Goal: Task Accomplishment & Management: Use online tool/utility

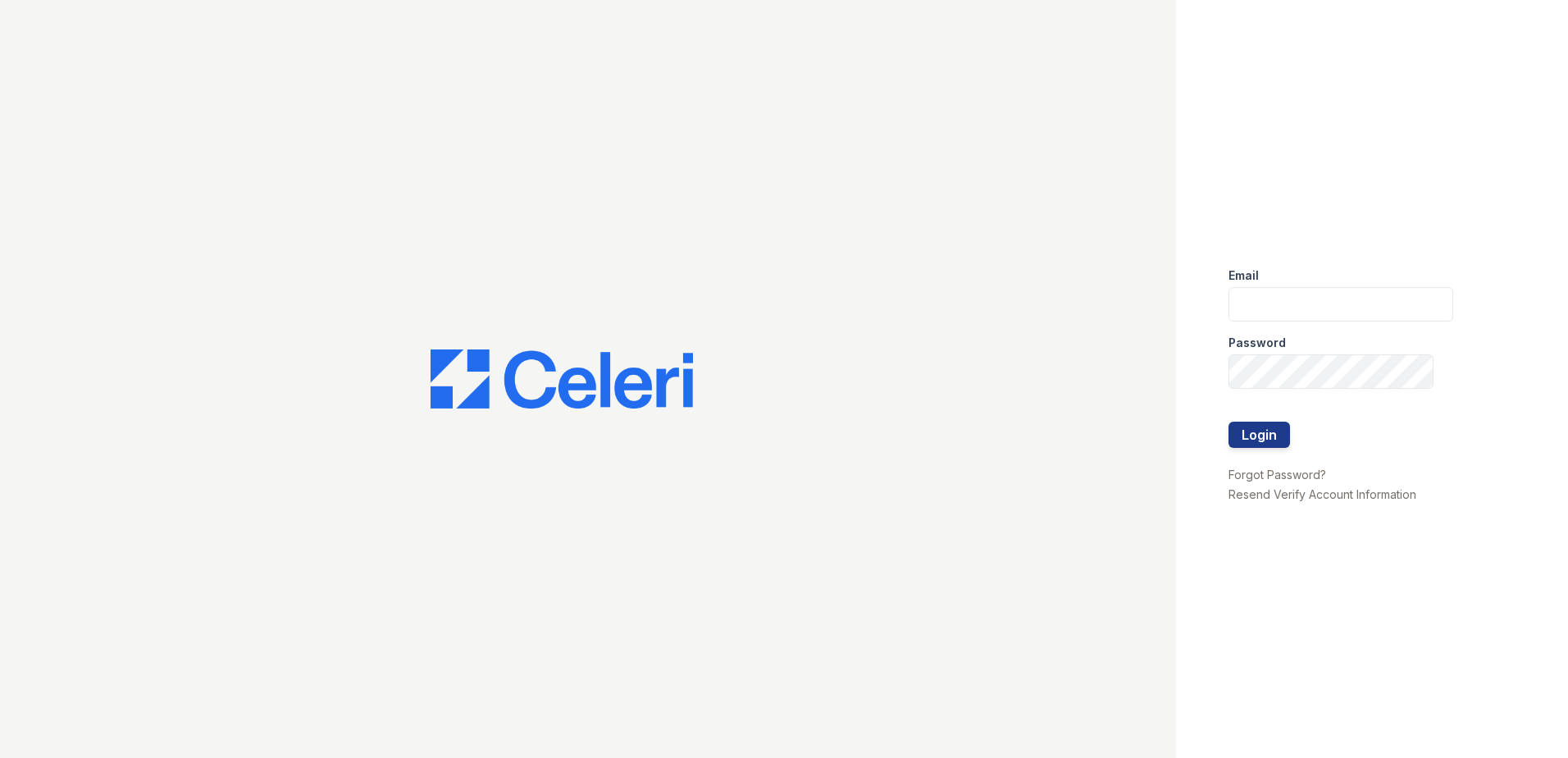
type input "[EMAIL_ADDRESS][DOMAIN_NAME]"
click at [1225, 429] on div "Email [EMAIL_ADDRESS][DOMAIN_NAME] Password Login Forgot Password? Resend Verif…" at bounding box center [1373, 379] width 392 height 758
click at [1246, 431] on button "Login" at bounding box center [1259, 435] width 62 height 26
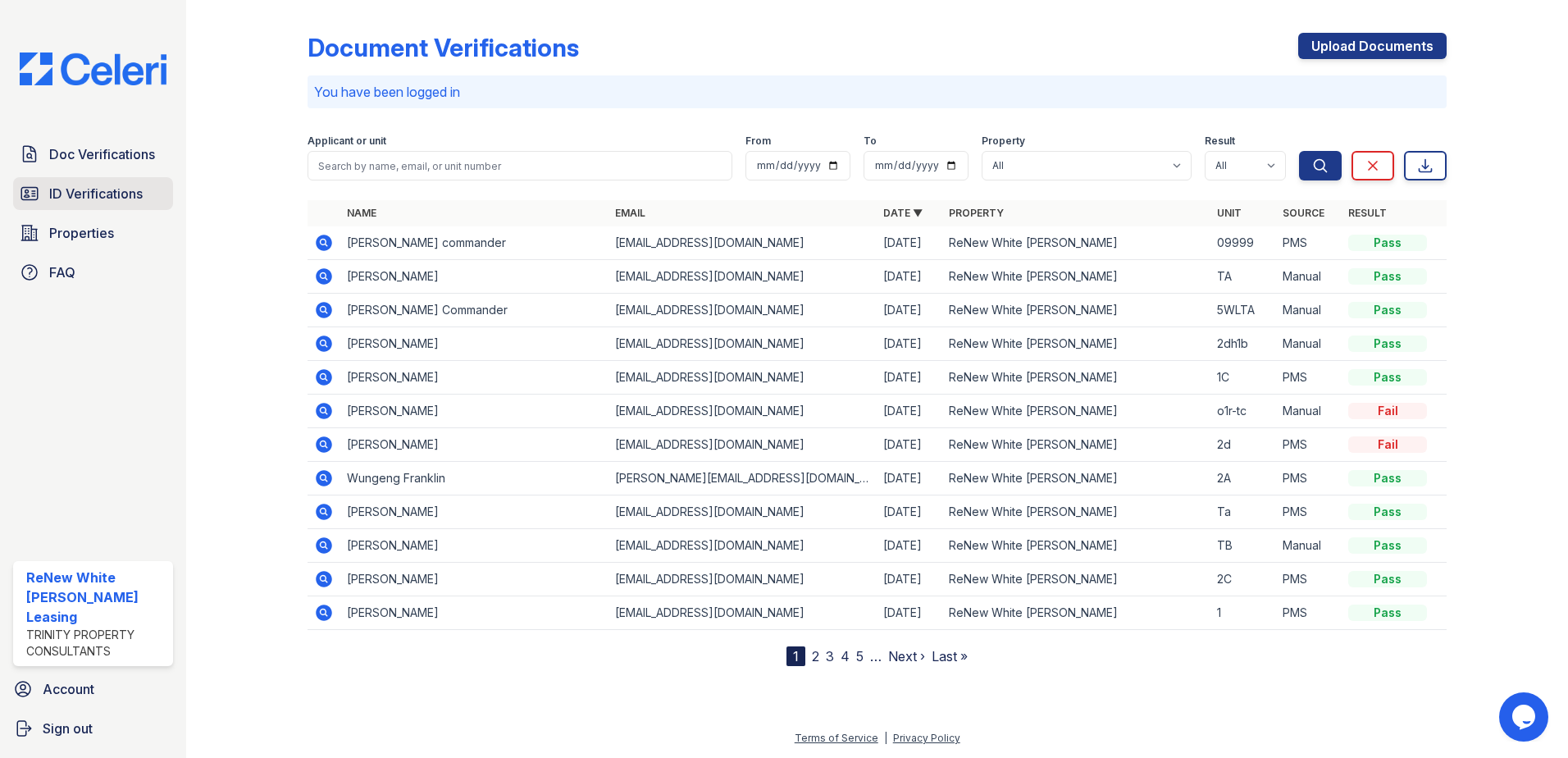
click at [120, 198] on span "ID Verifications" at bounding box center [96, 194] width 93 height 20
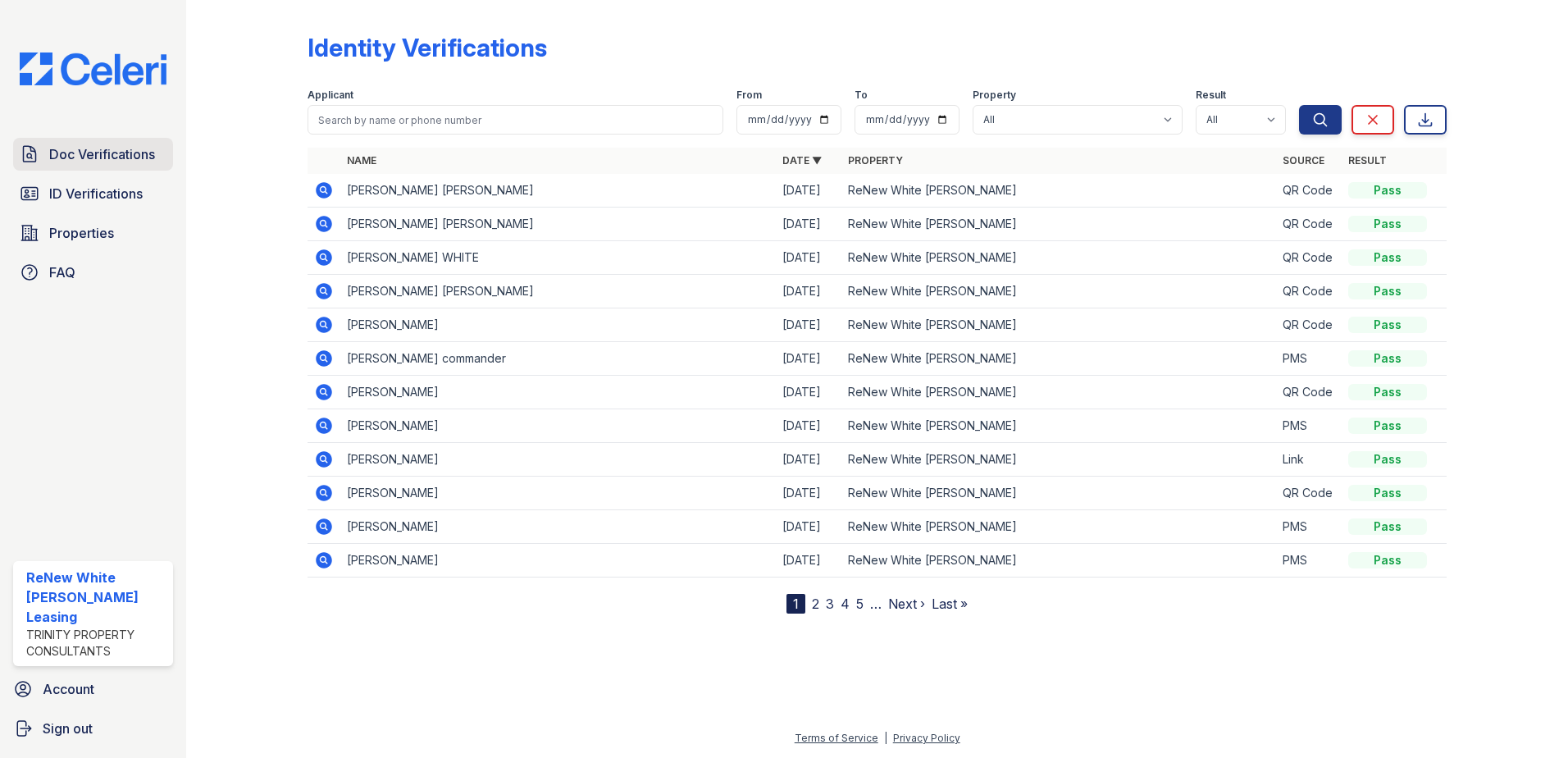
click at [120, 152] on span "Doc Verifications" at bounding box center [102, 154] width 106 height 20
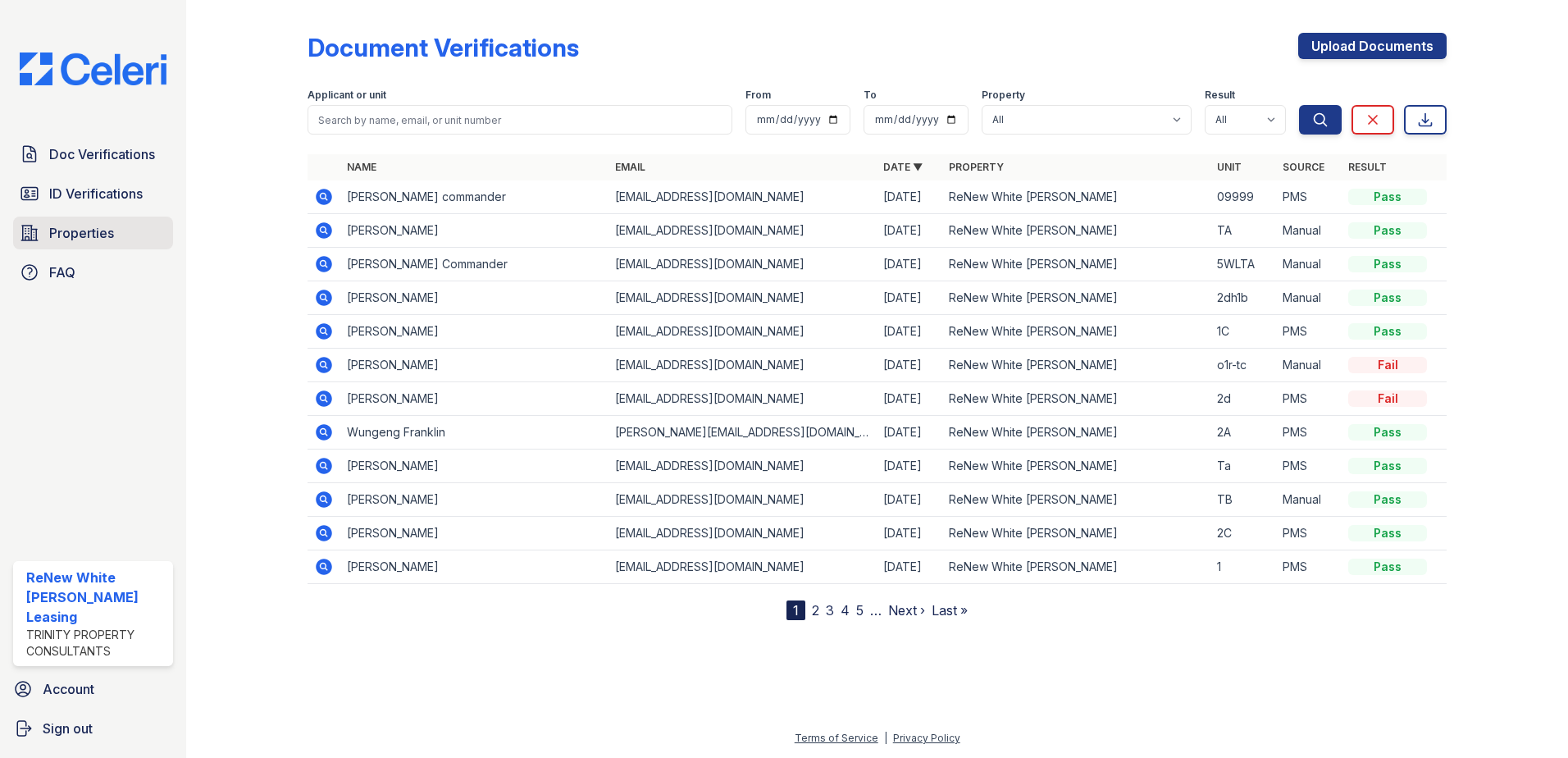
click at [101, 238] on span "Properties" at bounding box center [82, 233] width 65 height 20
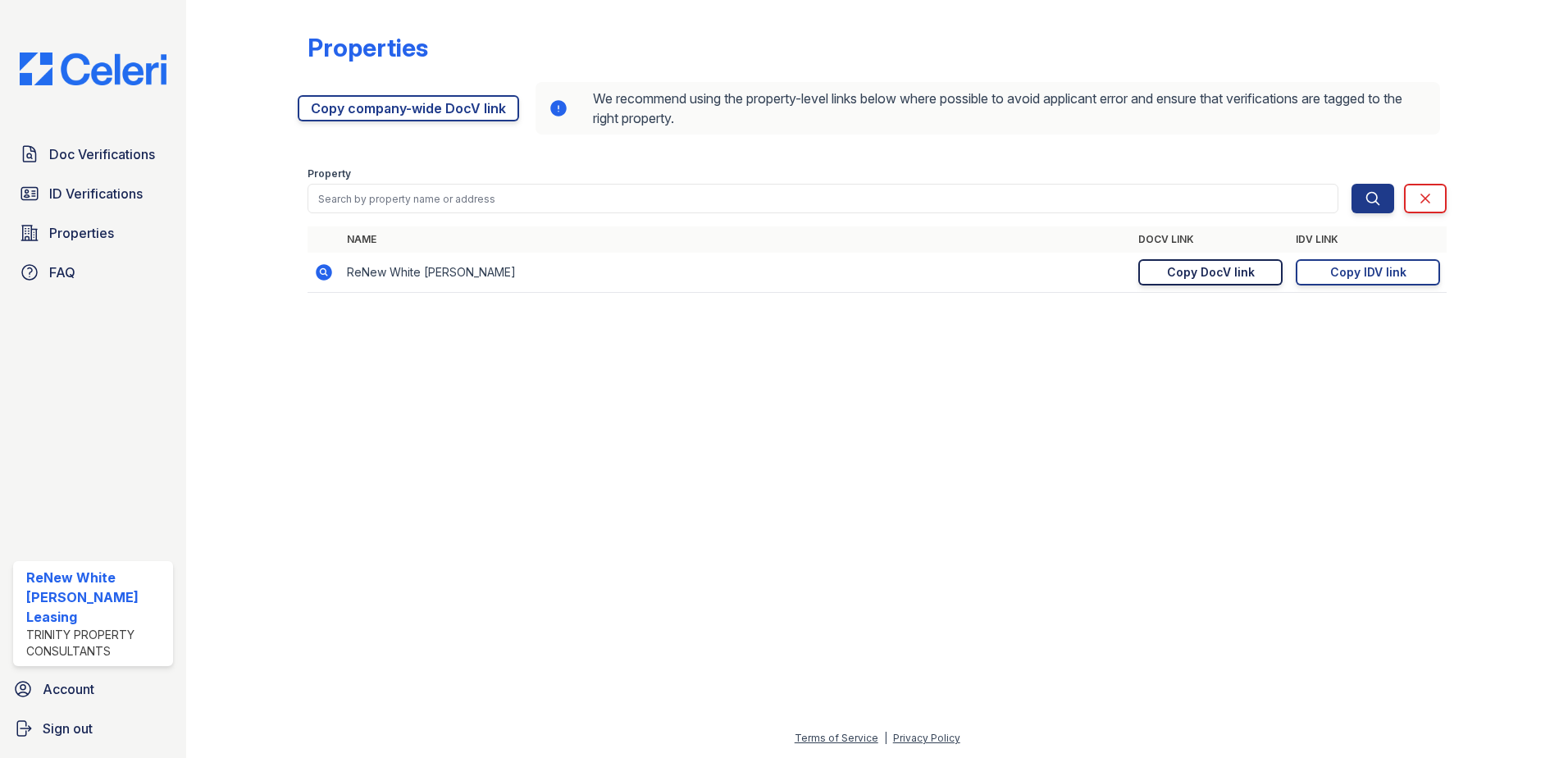
click at [1179, 275] on div "Copy DocV link" at bounding box center [1211, 272] width 87 height 16
click at [1224, 287] on td "[URL][DOMAIN_NAME] Copy DocV link Copy link" at bounding box center [1210, 272] width 157 height 40
click at [1223, 272] on div "Copy DocV link" at bounding box center [1211, 272] width 87 height 16
